Goal: Find specific page/section: Find specific page/section

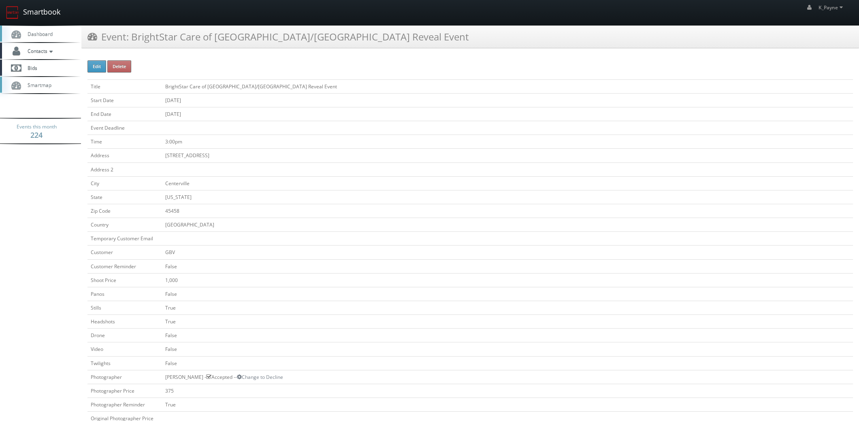
click at [31, 6] on link "Smartbook" at bounding box center [33, 12] width 66 height 25
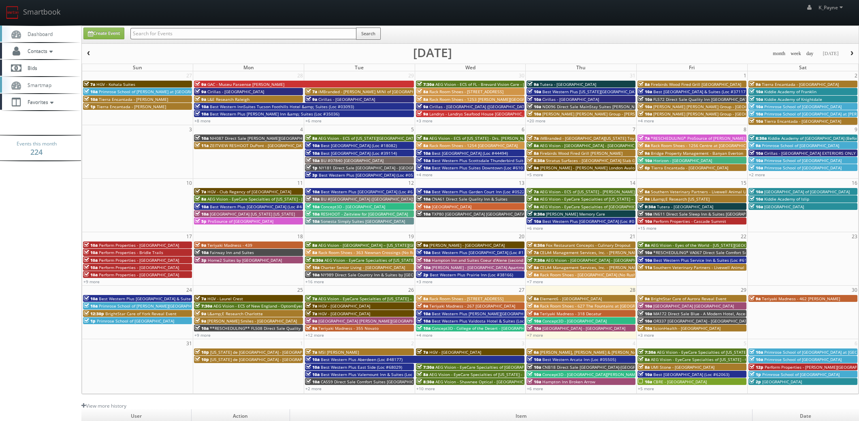
click at [215, 36] on input "text" at bounding box center [243, 33] width 226 height 11
type input "burnaby"
